Goal: Task Accomplishment & Management: Manage account settings

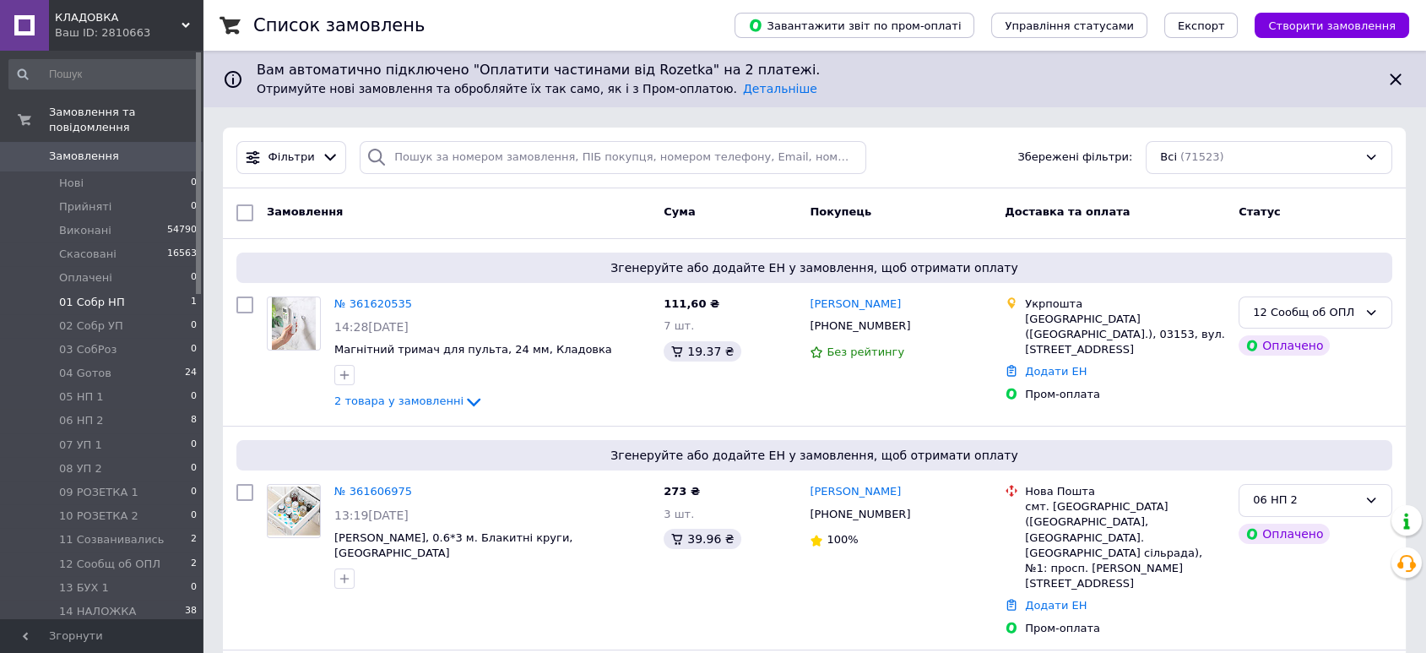
click at [121, 290] on li "01 Cобр НП 1" at bounding box center [103, 302] width 207 height 24
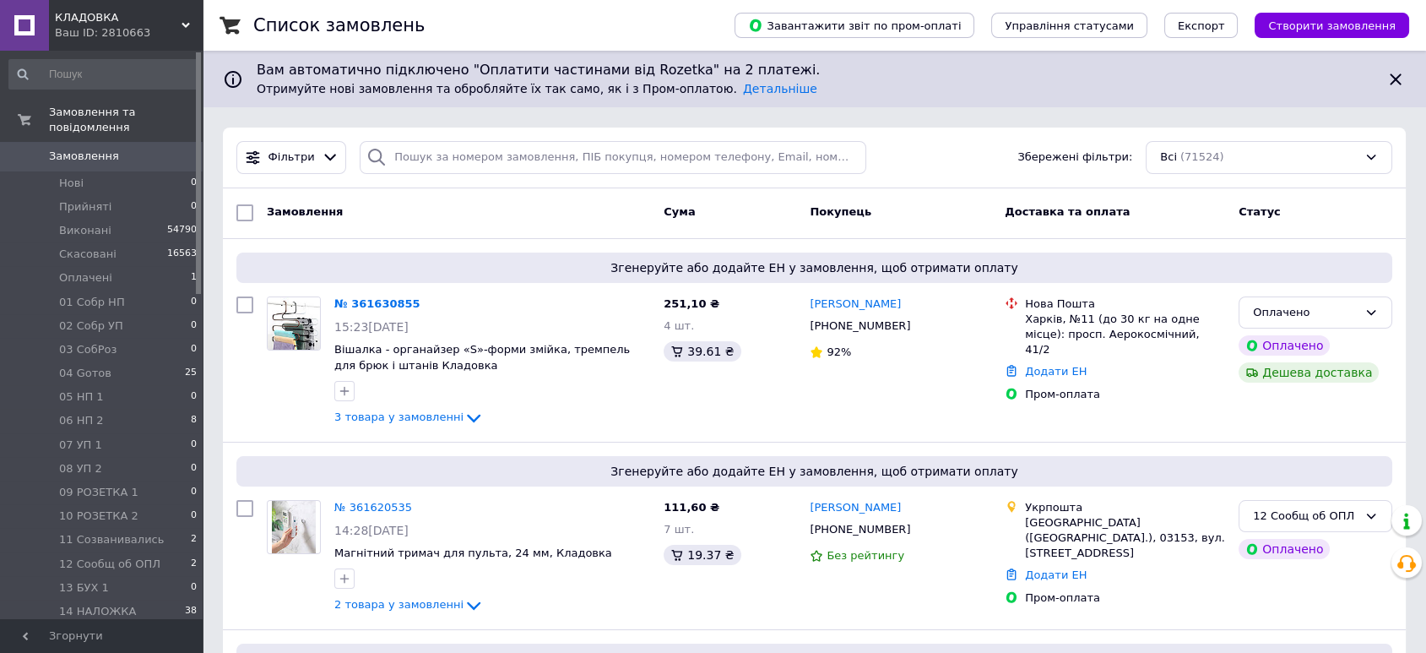
click at [1194, 150] on div "Всі (71524)" at bounding box center [1269, 157] width 247 height 33
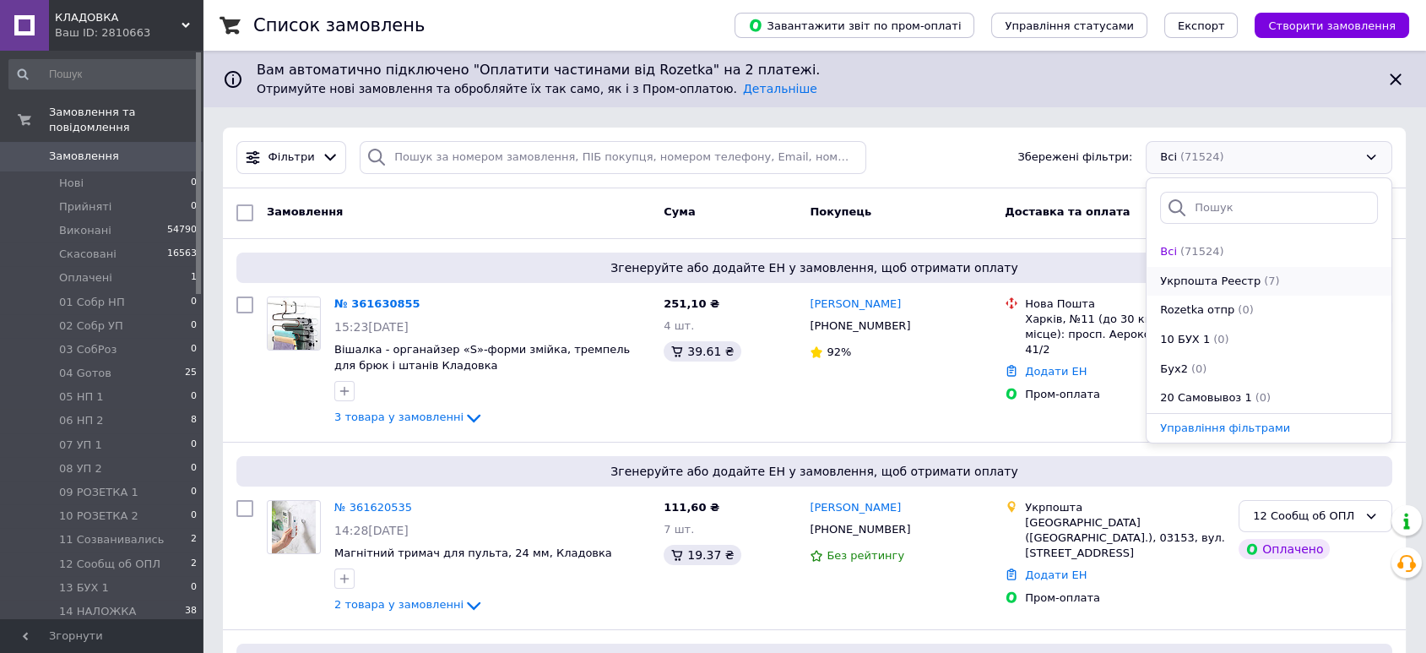
click at [1211, 279] on span "Укрпошта Реестр" at bounding box center [1210, 282] width 100 height 16
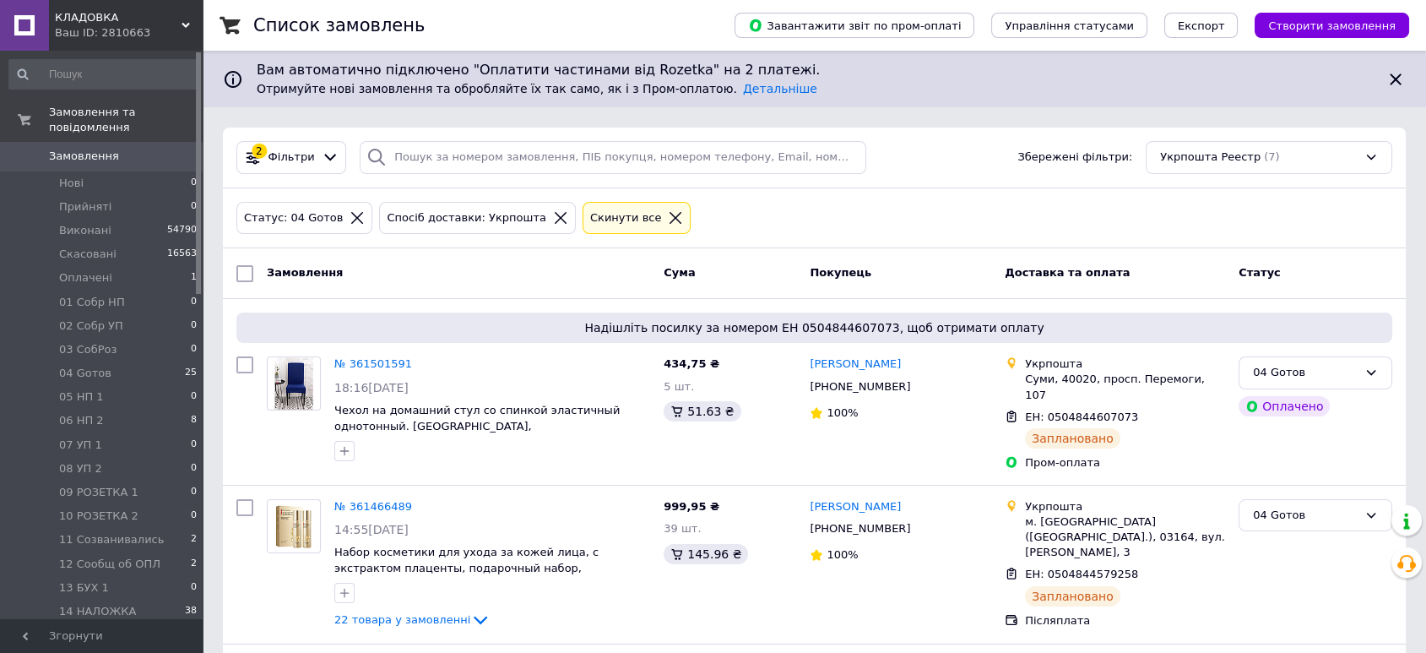
click at [247, 271] on input "checkbox" at bounding box center [244, 273] width 17 height 17
checkbox input "true"
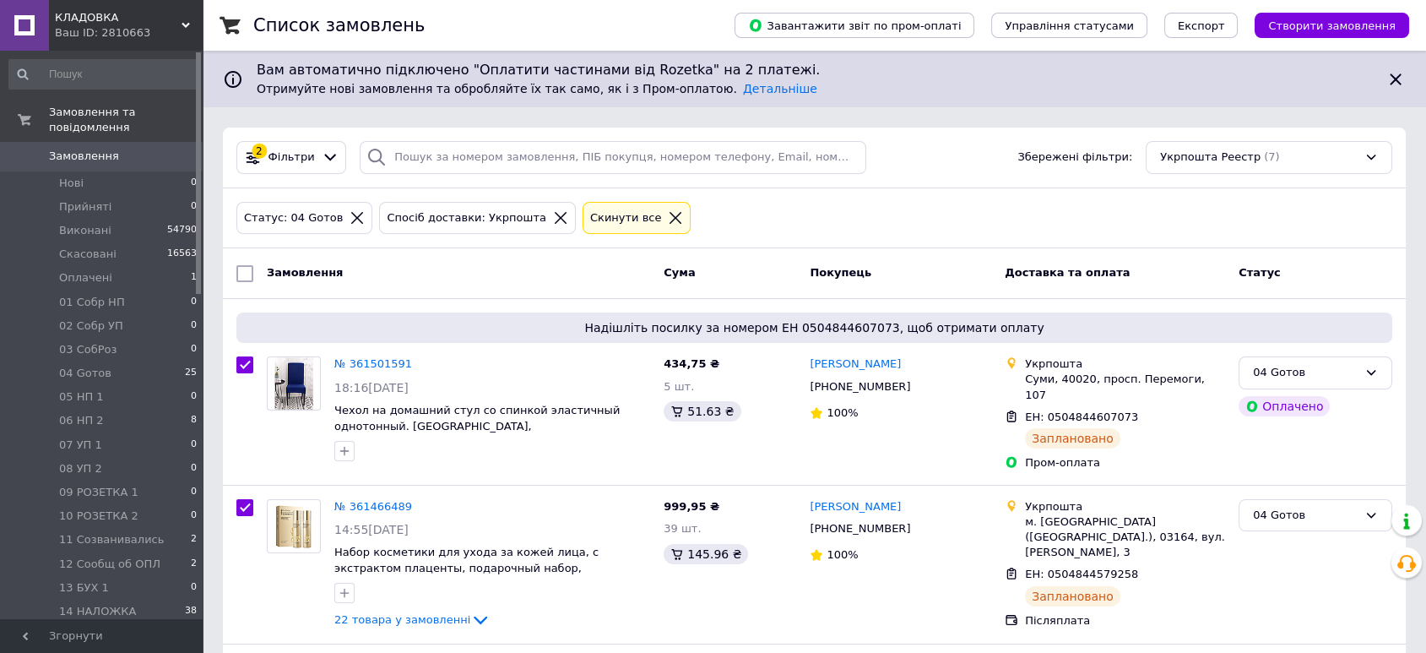
checkbox input "true"
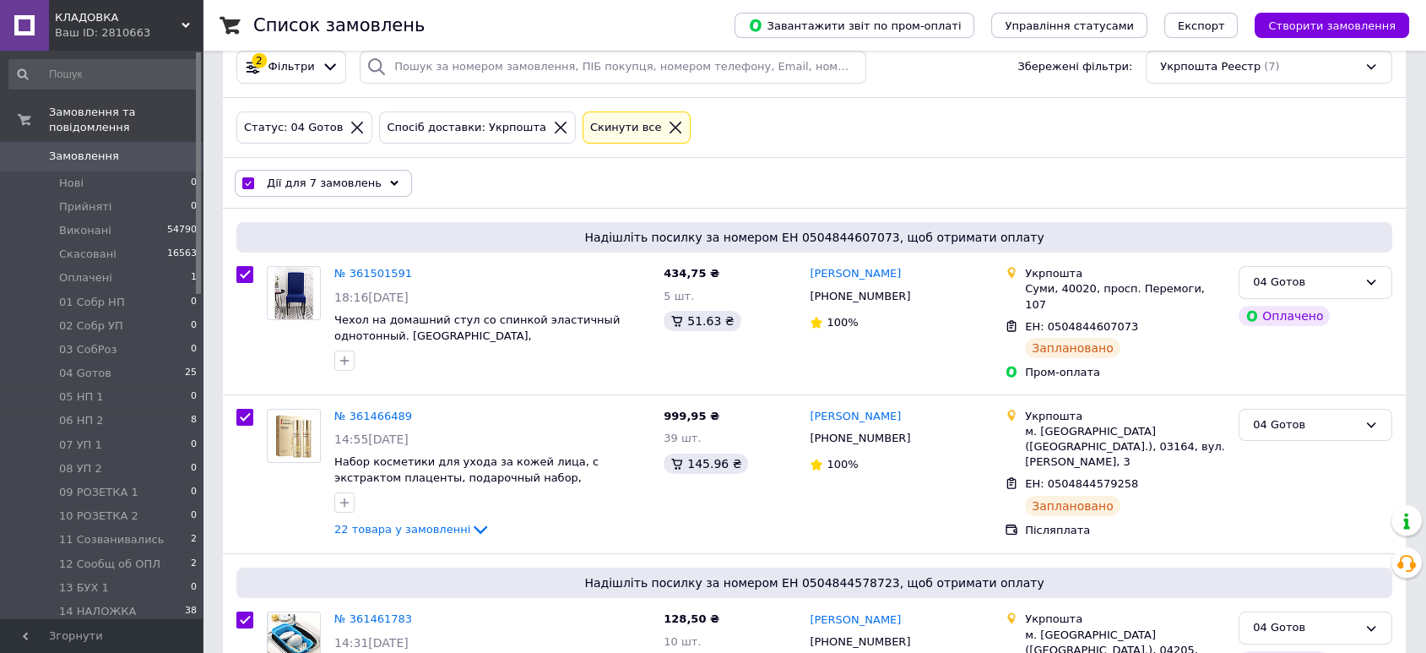
scroll to position [35, 0]
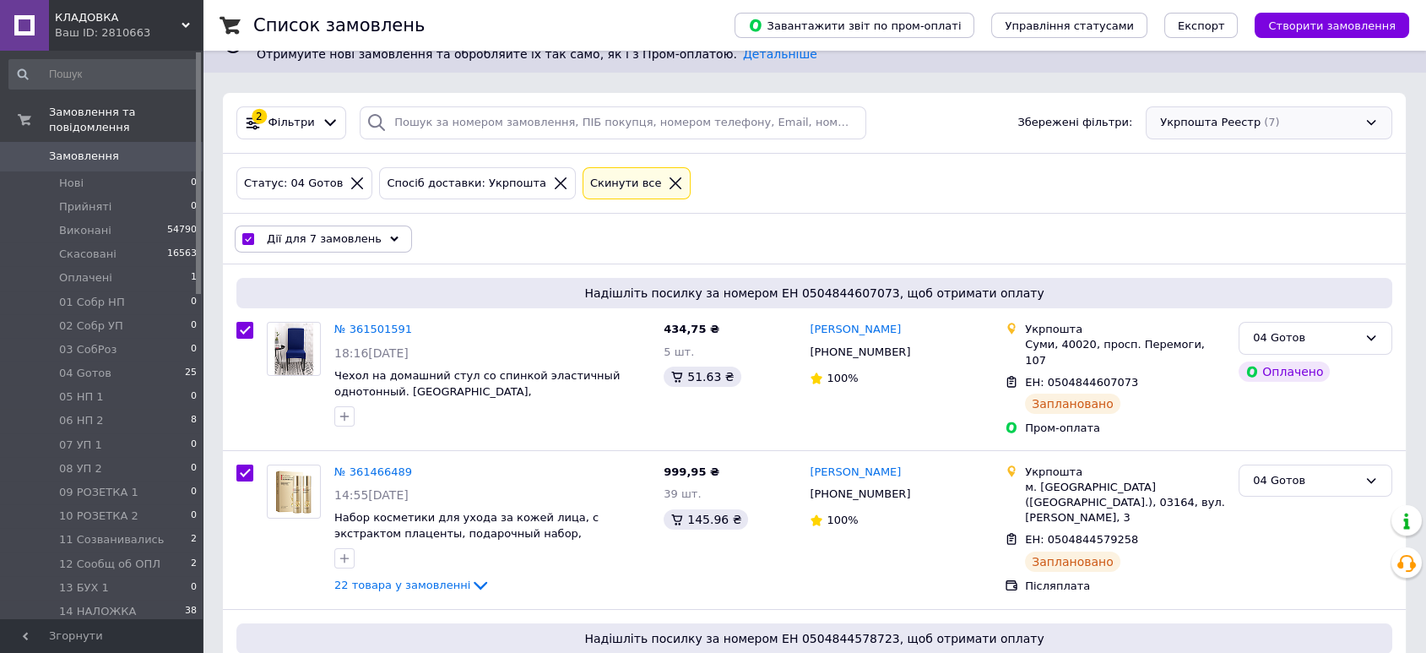
click at [1234, 114] on div "Укрпошта Реестр (7)" at bounding box center [1269, 122] width 247 height 33
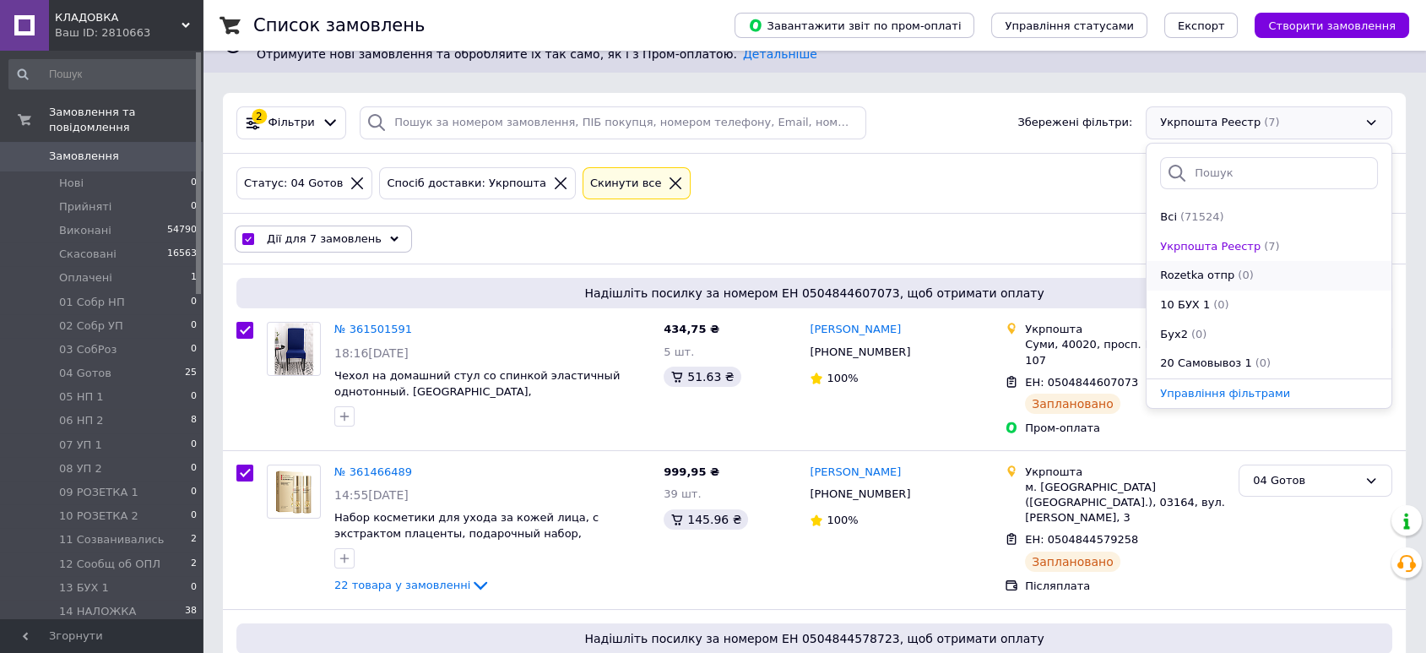
click at [1205, 275] on span "Rozetka отпр" at bounding box center [1197, 276] width 74 height 16
checkbox input "false"
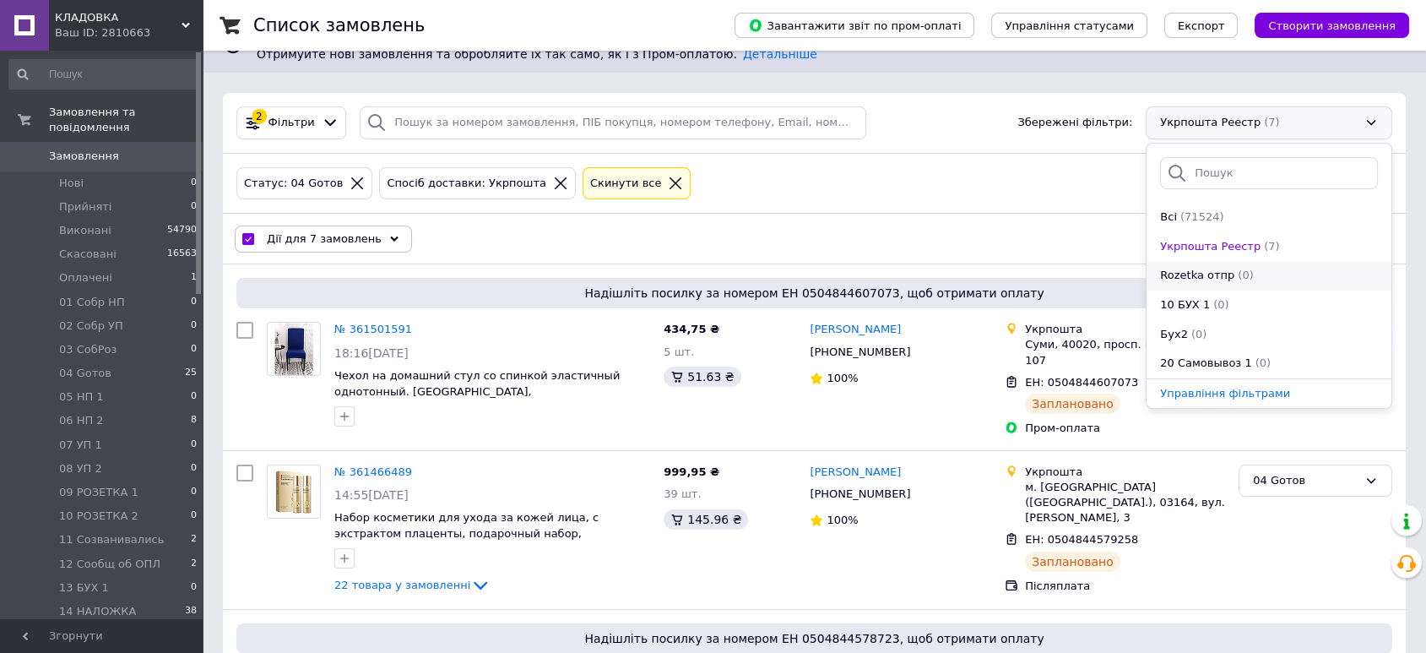
checkbox input "false"
